Goal: Task Accomplishment & Management: Manage account settings

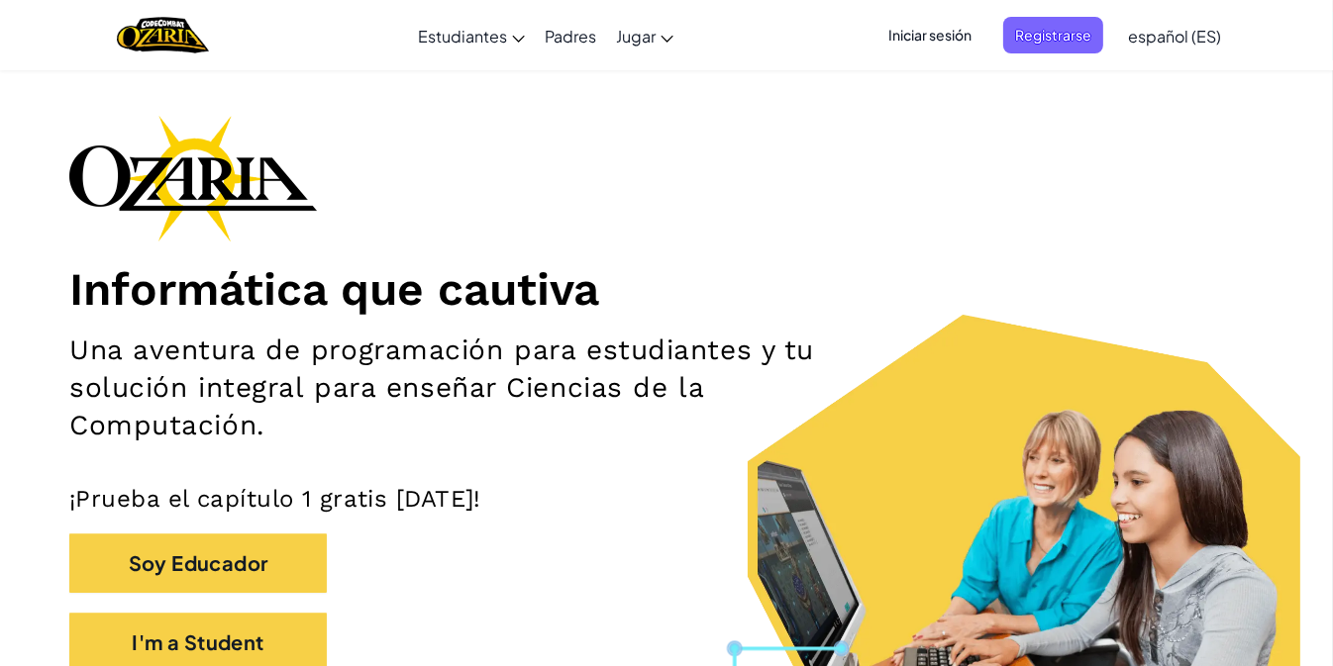
scroll to position [59, 0]
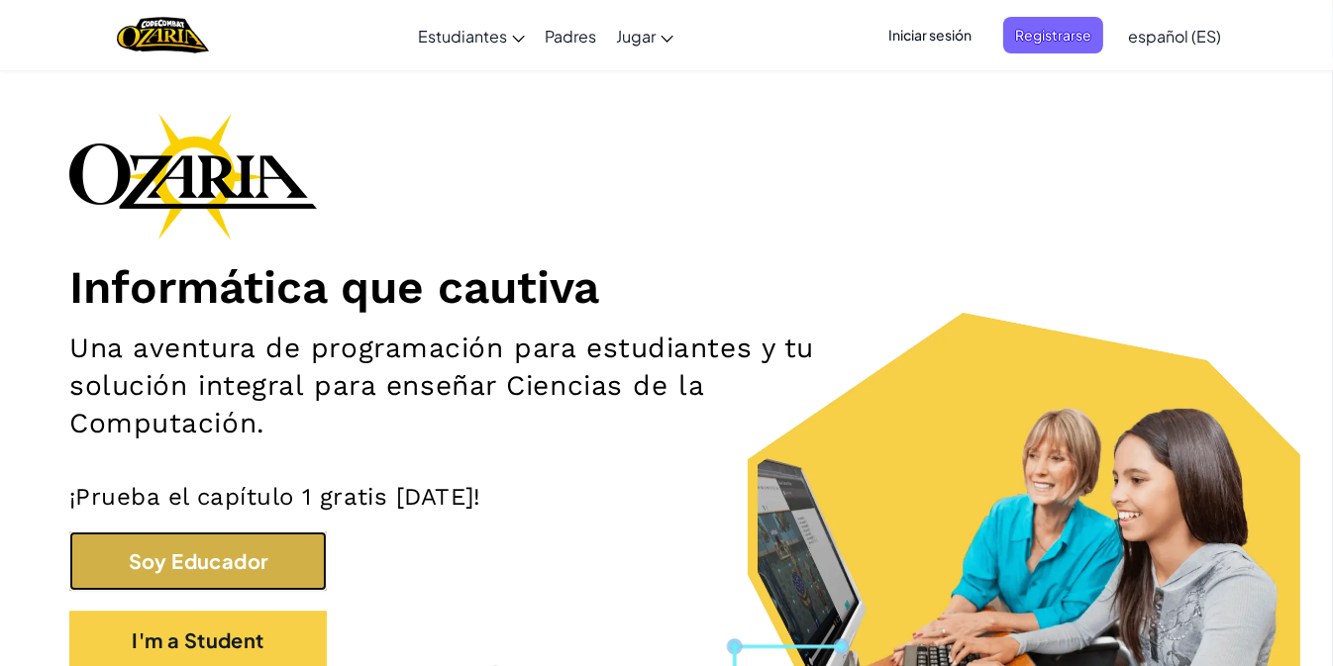
click at [263, 555] on button "Soy Educador" at bounding box center [197, 561] width 257 height 59
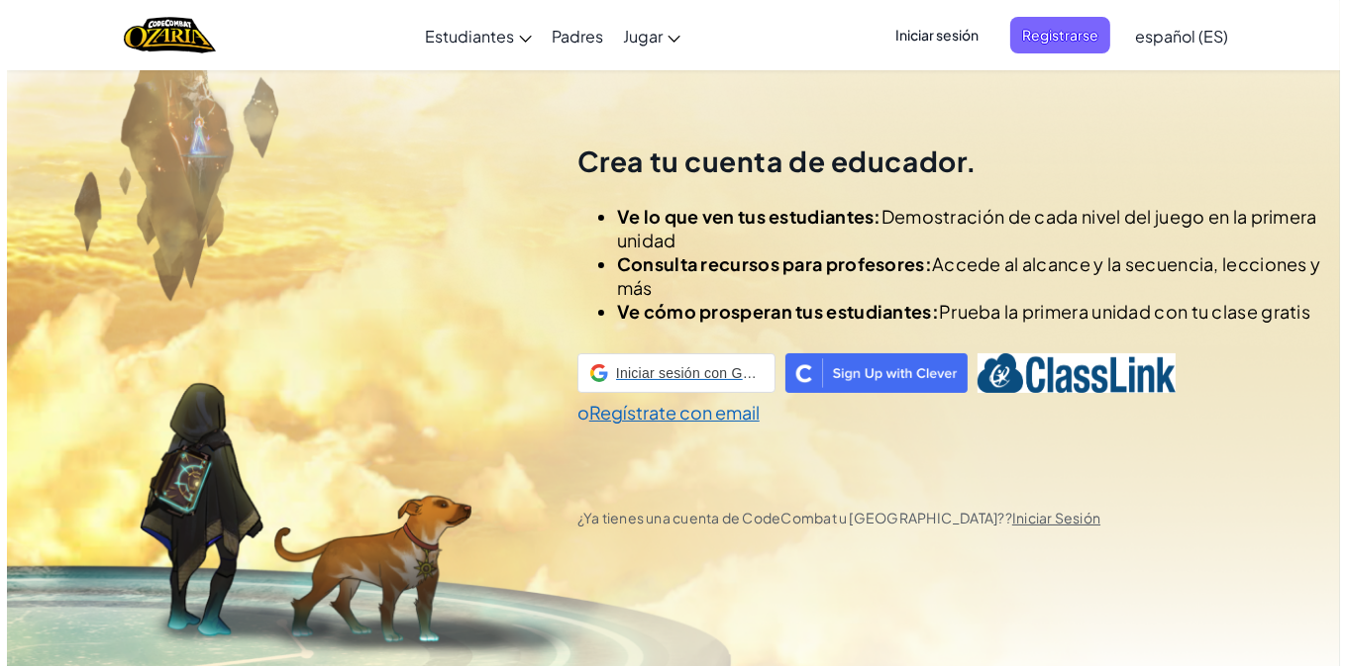
scroll to position [68, 0]
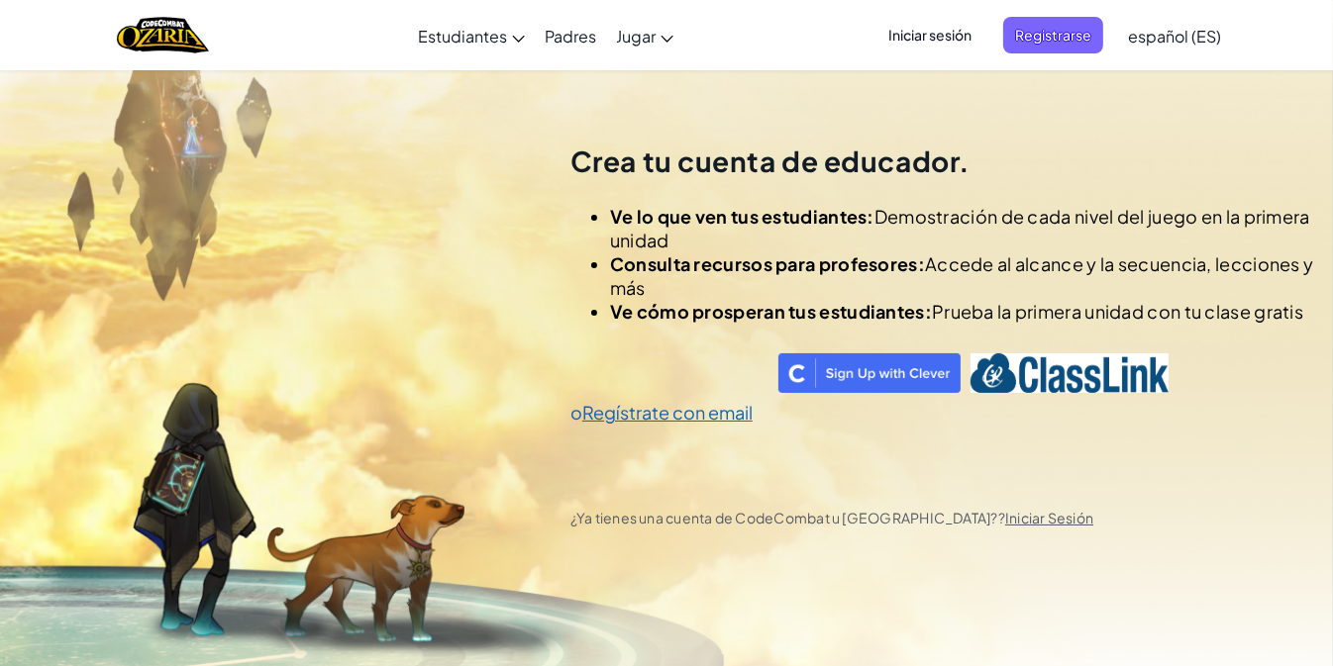
click at [922, 35] on span "Iniciar sesión" at bounding box center [929, 35] width 107 height 37
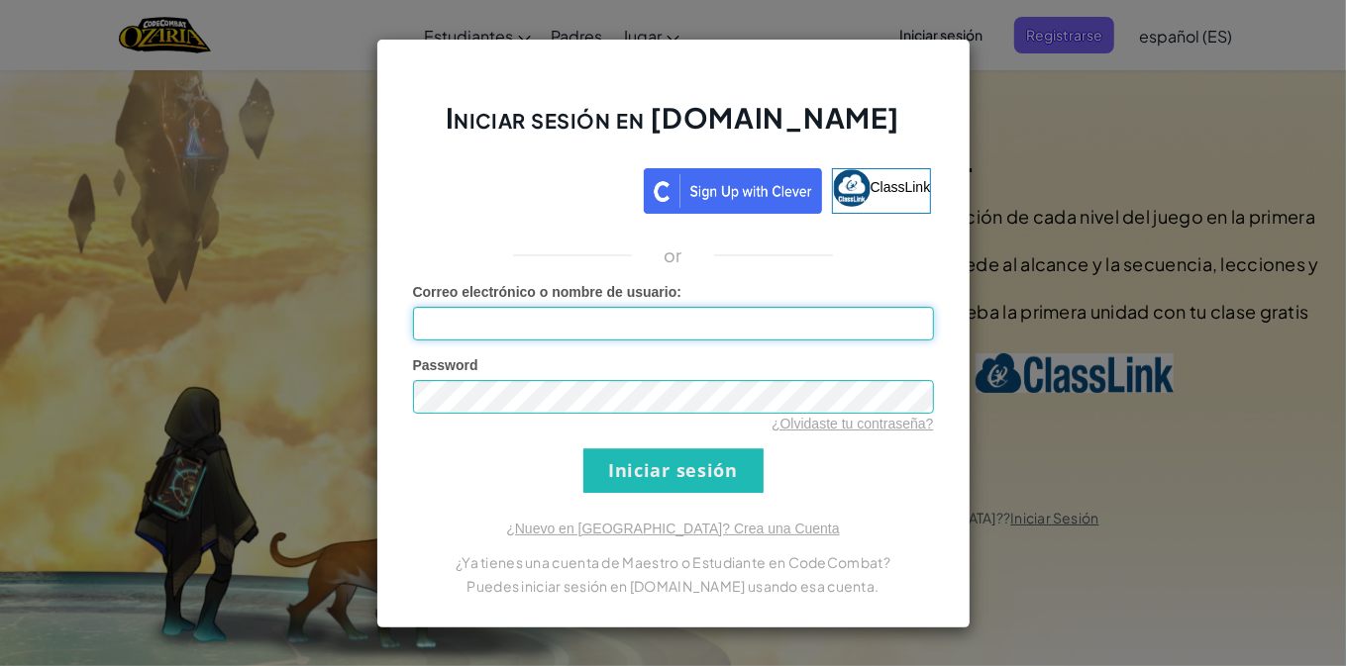
type input "[EMAIL_ADDRESS][DOMAIN_NAME]"
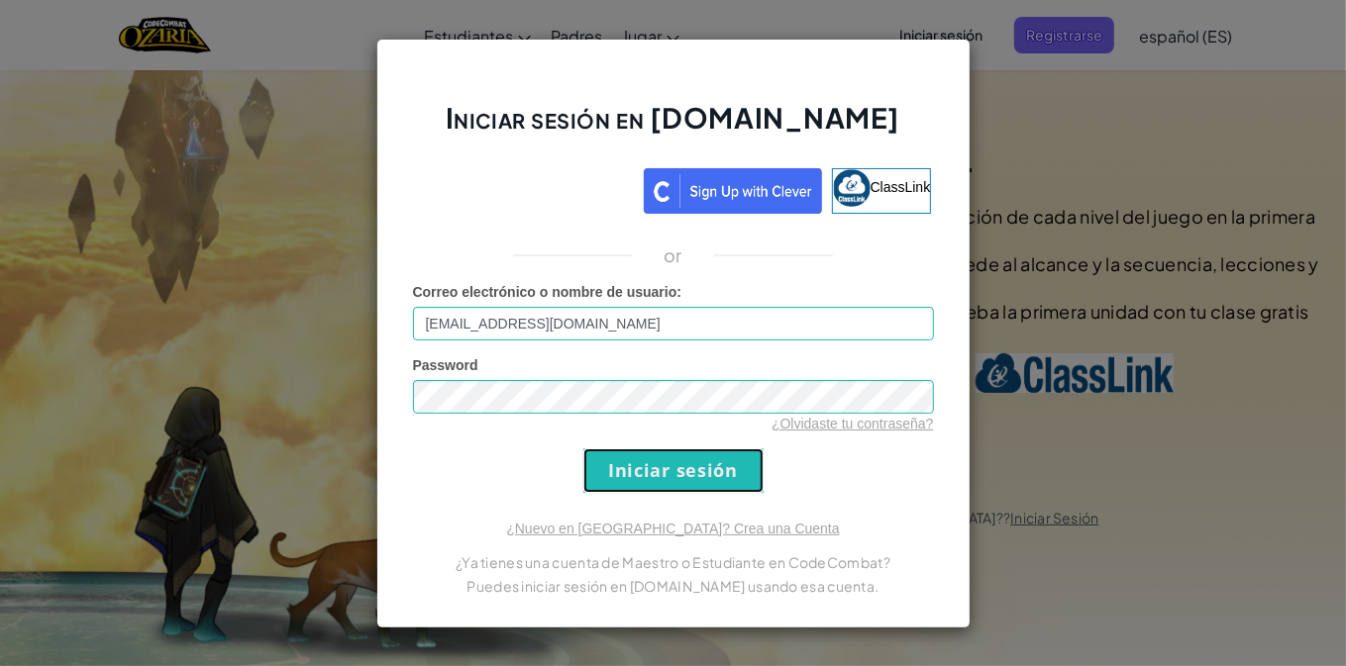
click at [657, 467] on input "Iniciar sesión" at bounding box center [673, 471] width 180 height 45
